Goal: Task Accomplishment & Management: Manage account settings

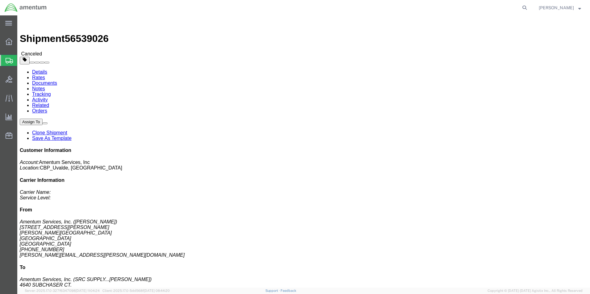
click at [0, 0] on span "Create from Template" at bounding box center [0, 0] width 0 height 0
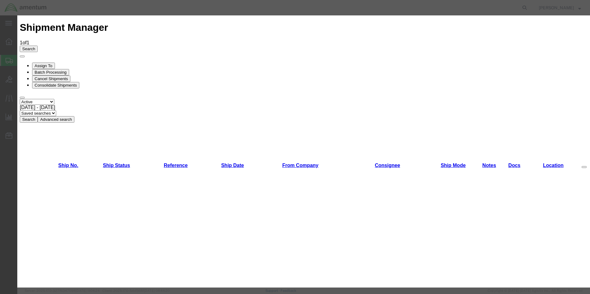
scroll to position [370, 0]
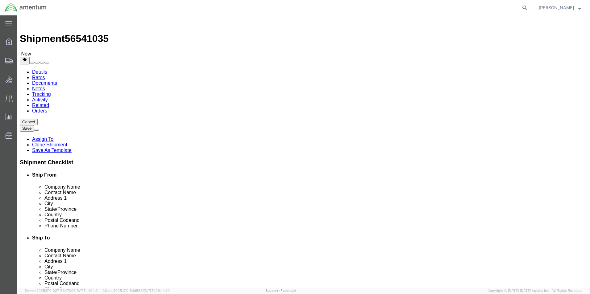
select select "49950"
select select
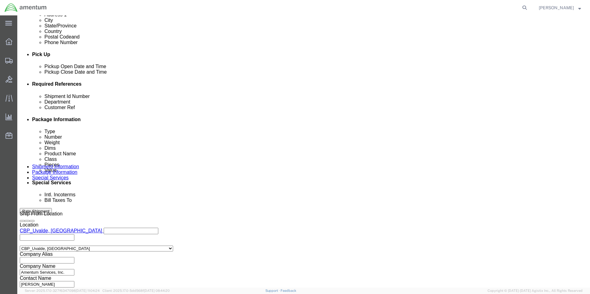
scroll to position [269, 0]
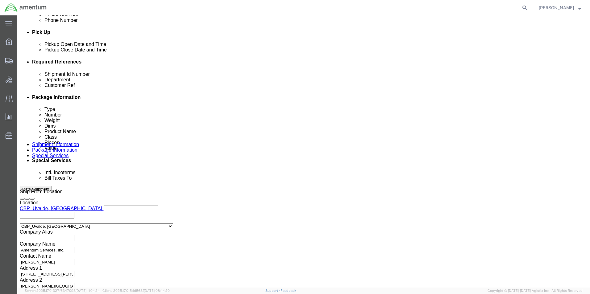
click button "Continue"
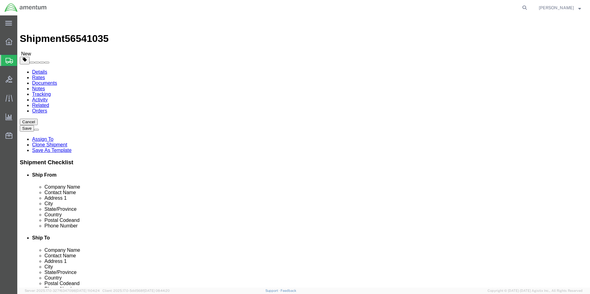
click dd "7000000.00 USD"
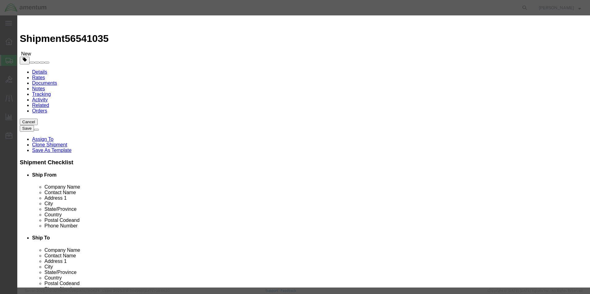
click input "7000000.00"
type input "7"
type input "700000.00"
click h3 "Edit content"
click button "Save & Close"
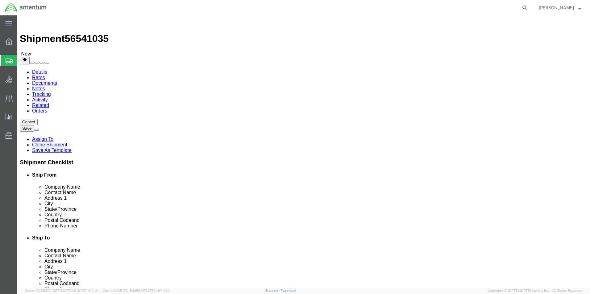
click button "Rate Shipment"
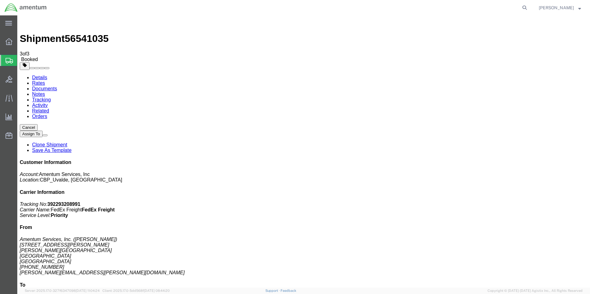
checkbox input "true"
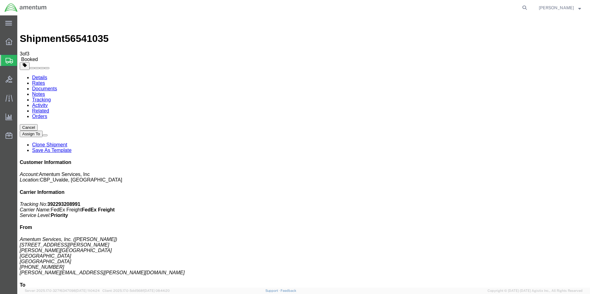
checkbox input "false"
click at [0, 0] on span "Shipment Manager" at bounding box center [0, 0] width 0 height 0
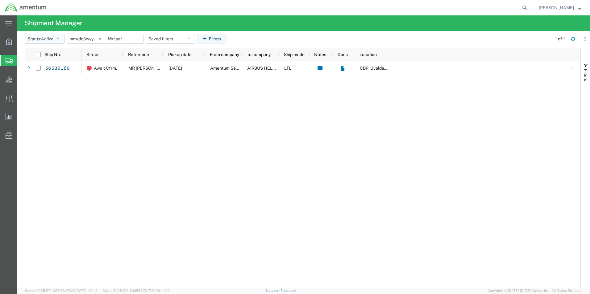
click at [57, 38] on button "Status: Active" at bounding box center [45, 39] width 40 height 10
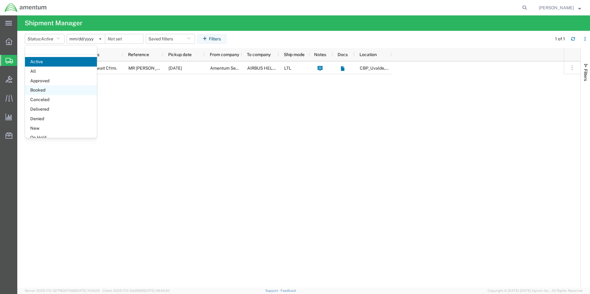
click at [37, 87] on span "Booked" at bounding box center [61, 90] width 72 height 10
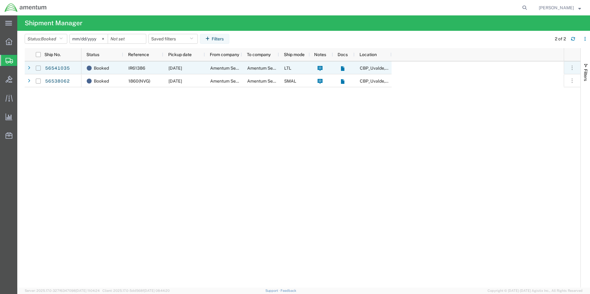
click at [39, 69] on input "Press Space to toggle row selection (unchecked)" at bounding box center [38, 68] width 5 height 5
checkbox input "true"
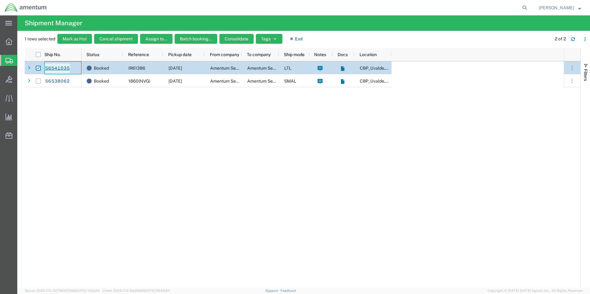
click at [56, 68] on link "56541035" at bounding box center [57, 69] width 25 height 10
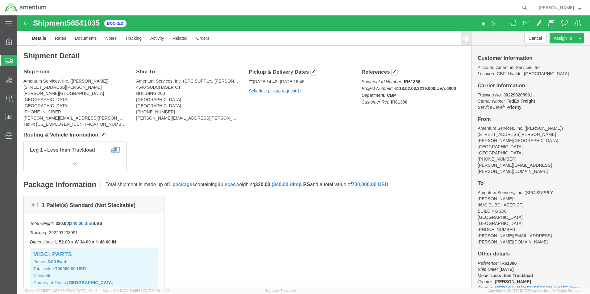
click link "Schedule pickup request"
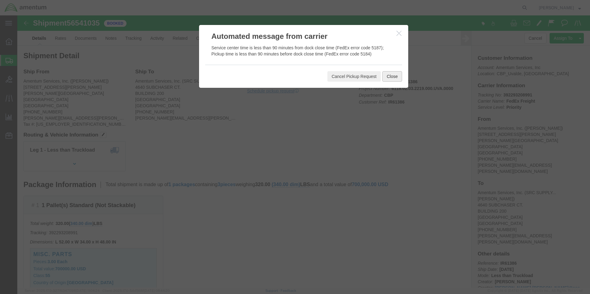
click button "Close"
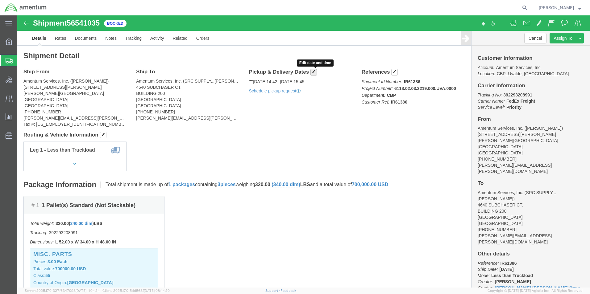
click button "button"
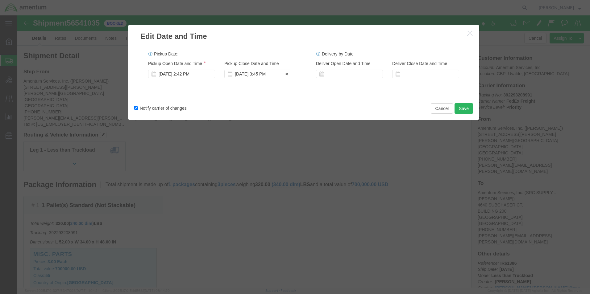
click div "[DATE] 3:45 PM"
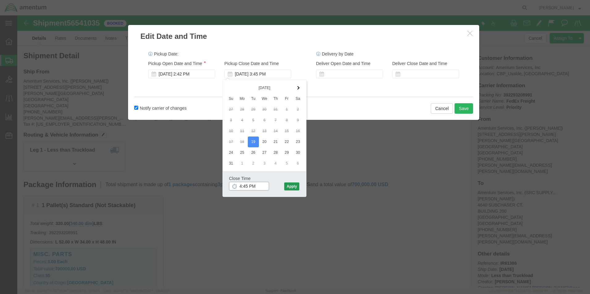
type input "4:45 PM"
click button "Apply"
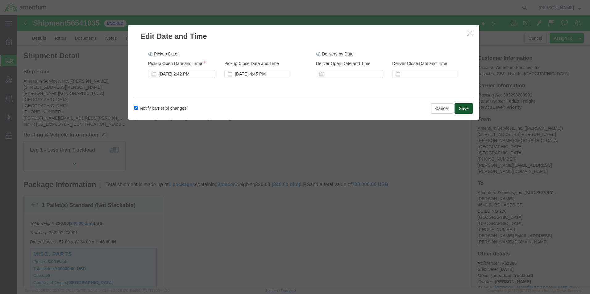
click button "Save"
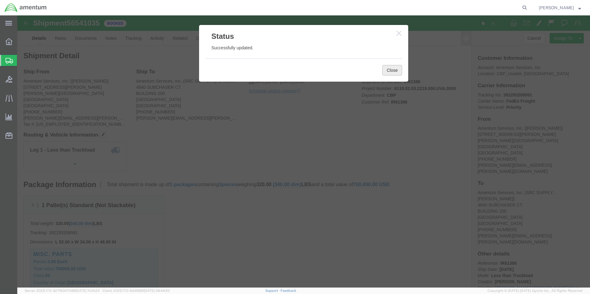
click button "Close"
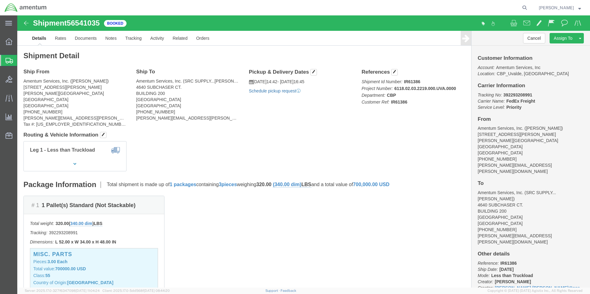
click link "Schedule pickup request"
click link "Documents"
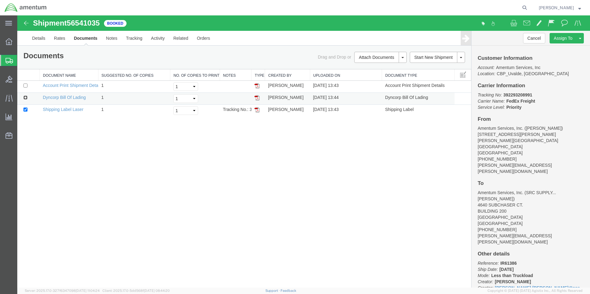
click at [26, 98] on input "checkbox" at bounding box center [25, 98] width 4 height 4
checkbox input "true"
click at [24, 109] on input "checkbox" at bounding box center [25, 110] width 4 height 4
checkbox input "false"
click at [64, 96] on link "Dyncorp Bill Of Lading" at bounding box center [64, 97] width 43 height 5
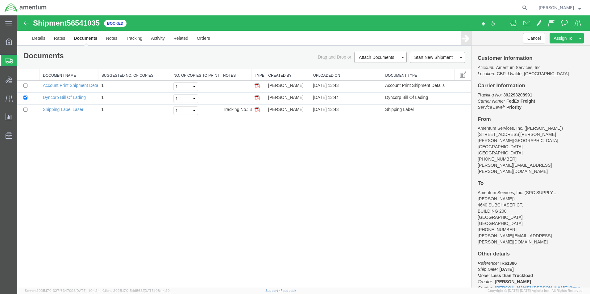
click at [579, 6] on strong "button" at bounding box center [579, 7] width 3 height 2
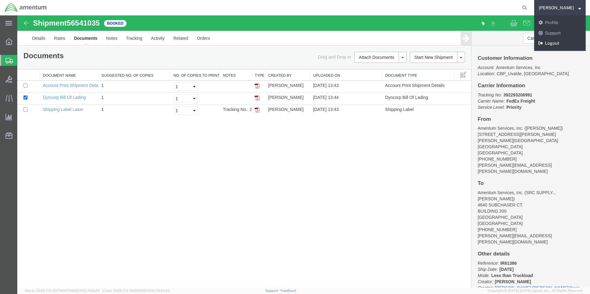
click at [557, 43] on link "Logout" at bounding box center [560, 43] width 52 height 10
